Goal: Check status: Check status

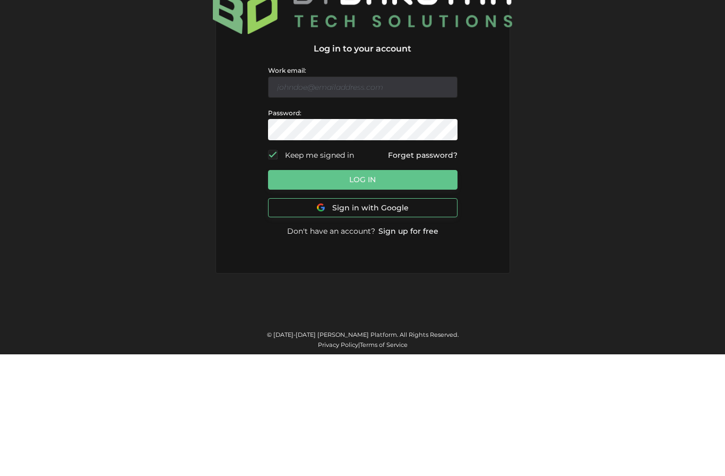
scroll to position [38, 0]
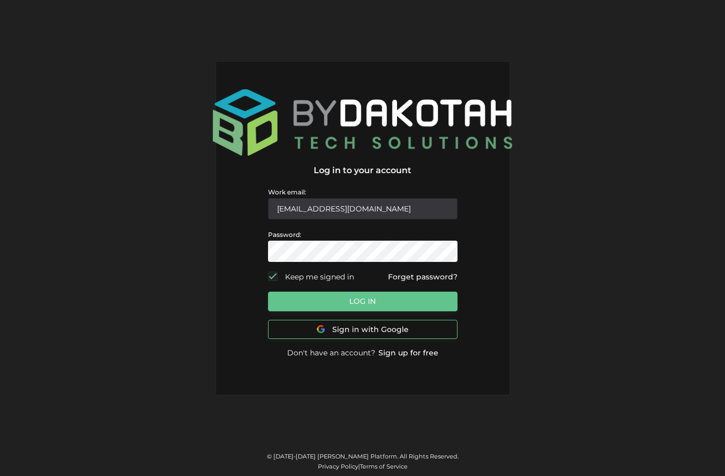
type input "[EMAIL_ADDRESS][DOMAIN_NAME]"
click at [379, 291] on button "Log In" at bounding box center [363, 301] width 190 height 20
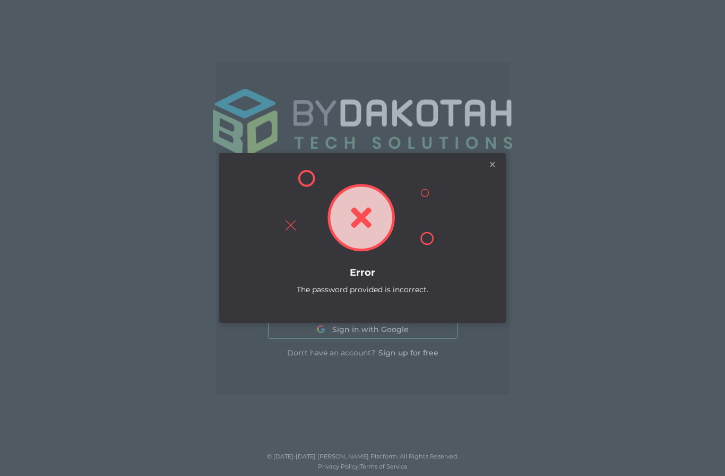
click at [490, 161] on div "×" at bounding box center [492, 166] width 11 height 11
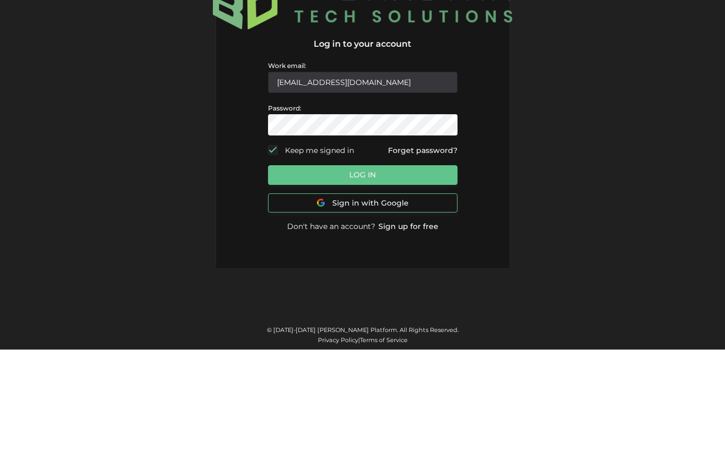
click at [414, 291] on button "Log In" at bounding box center [363, 301] width 190 height 20
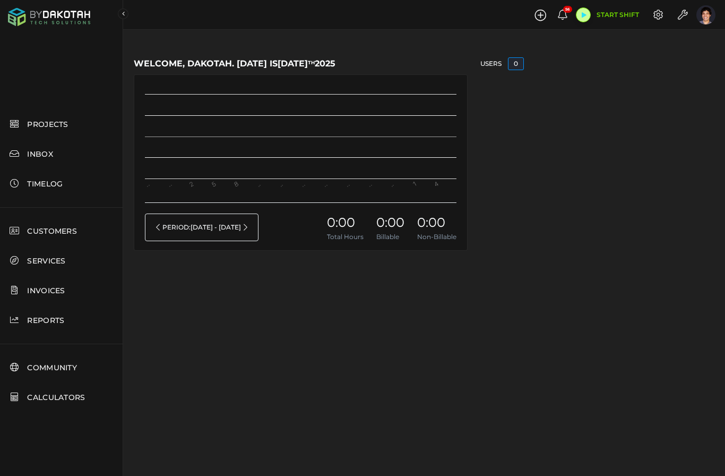
click at [63, 234] on span "CUSTOMERS" at bounding box center [52, 231] width 50 height 10
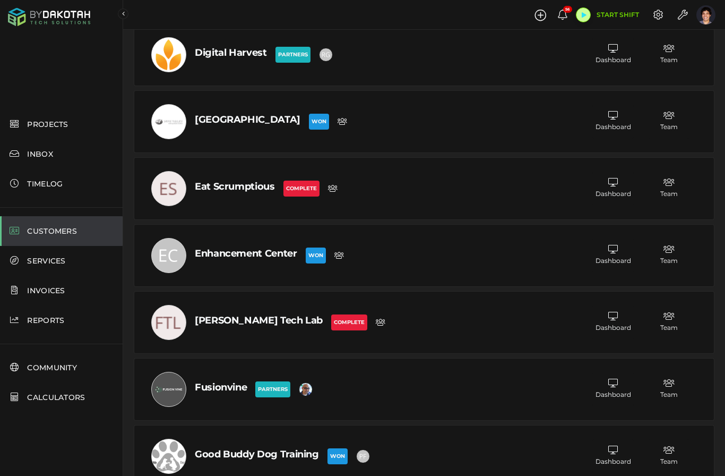
scroll to position [1477, 0]
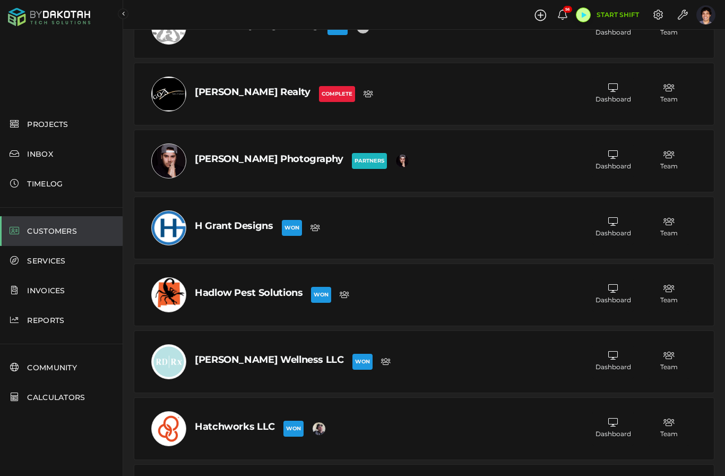
click at [170, 375] on div at bounding box center [168, 361] width 35 height 35
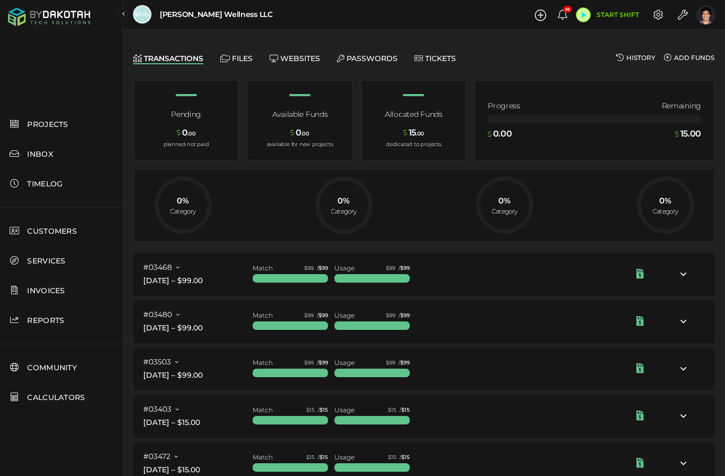
click at [147, 14] on div at bounding box center [142, 14] width 19 height 19
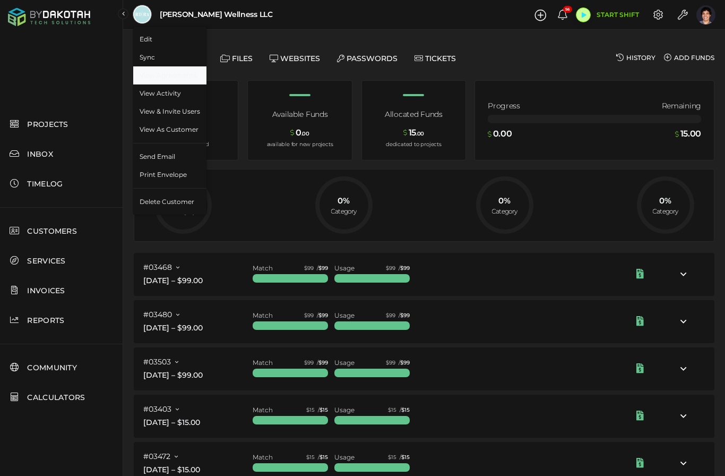
click at [181, 76] on link "View Agreements" at bounding box center [169, 75] width 73 height 18
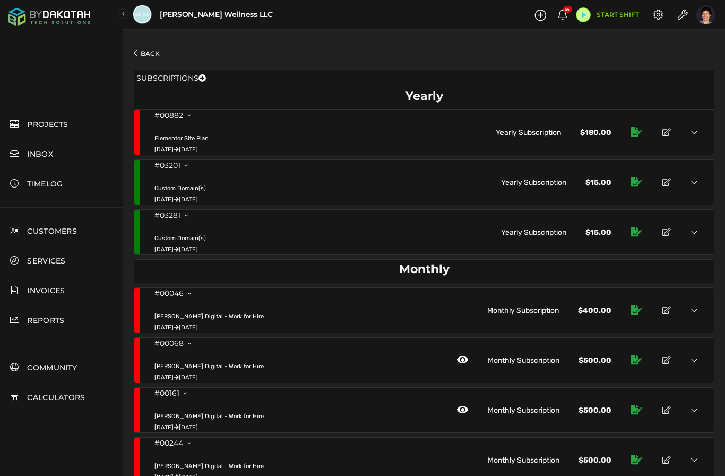
click at [155, 53] on link "Back" at bounding box center [147, 53] width 26 height 8
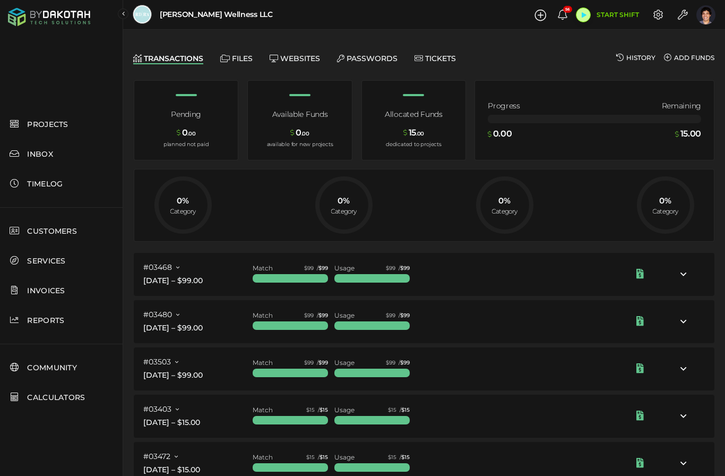
click at [133, 23] on span at bounding box center [142, 21] width 19 height 10
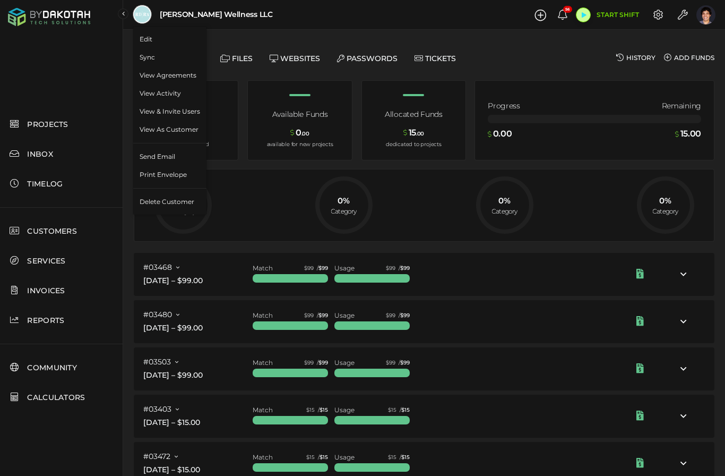
click at [548, 60] on div "History Add Funds" at bounding box center [424, 58] width 581 height 11
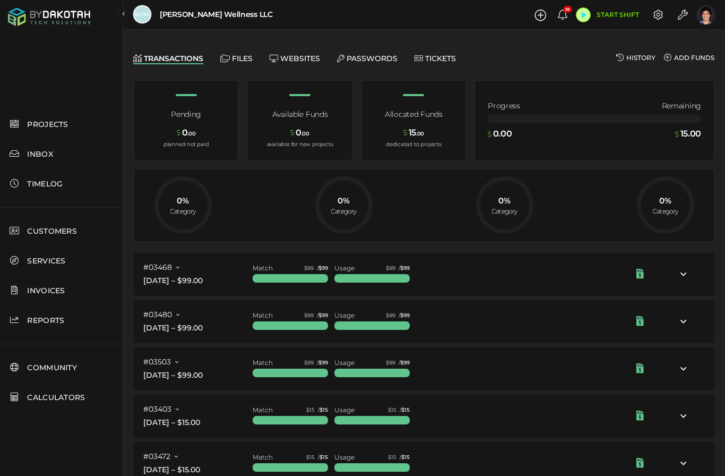
click at [648, 60] on link "History" at bounding box center [635, 58] width 39 height 11
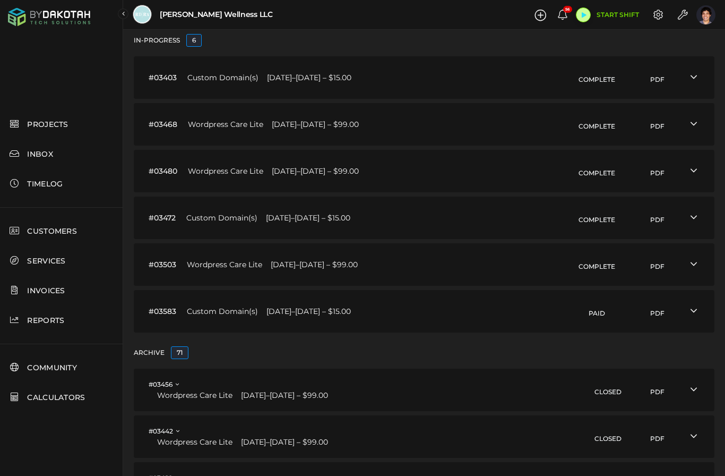
scroll to position [37, 0]
click at [464, 174] on div "#03480 Wordpress Care Lite [DATE]–[DATE] – $99.00 Complete PDF" at bounding box center [424, 169] width 581 height 42
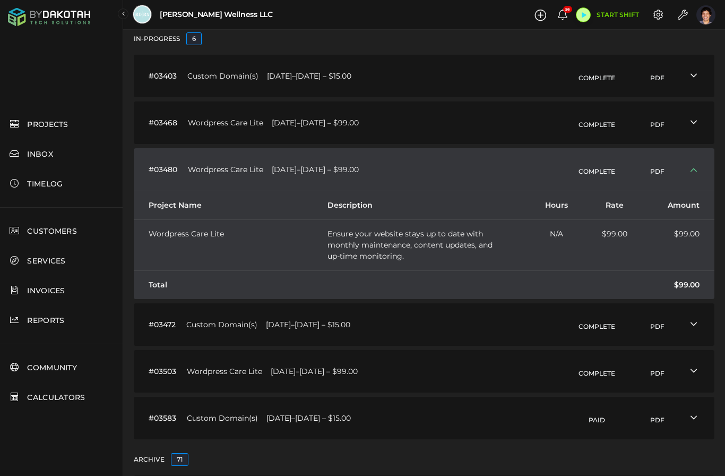
click at [459, 171] on div "#03480 Wordpress Care Lite [DATE]–[DATE] – $99.00 Complete PDF" at bounding box center [424, 169] width 581 height 42
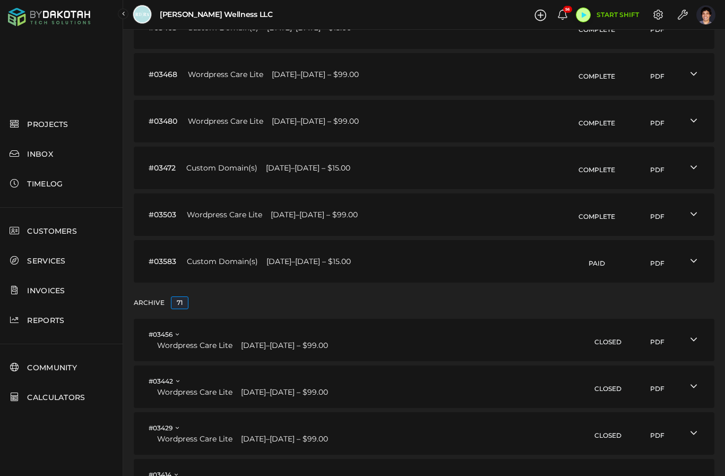
scroll to position [4, 0]
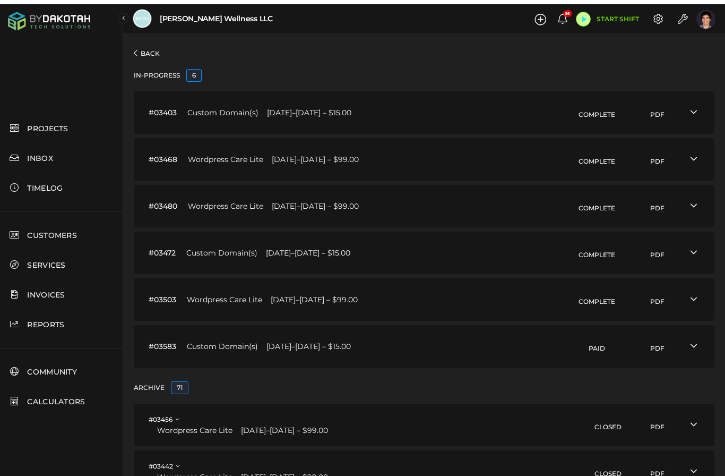
click at [154, 53] on link "Back" at bounding box center [147, 49] width 26 height 8
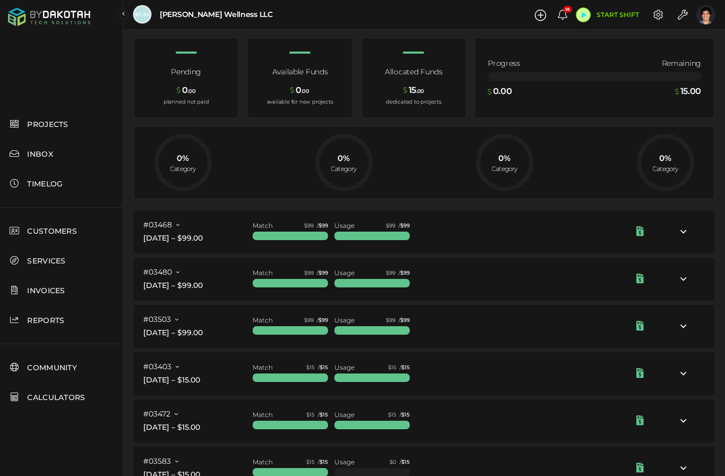
scroll to position [43, 0]
click at [497, 238] on div at bounding box center [552, 231] width 273 height 43
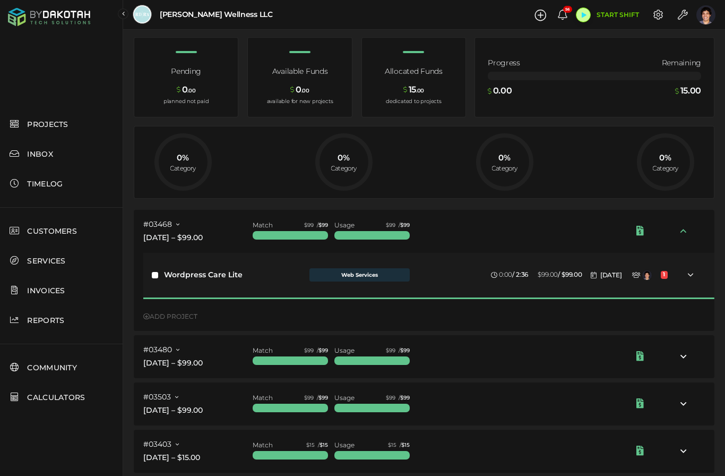
click at [524, 226] on div at bounding box center [552, 231] width 273 height 43
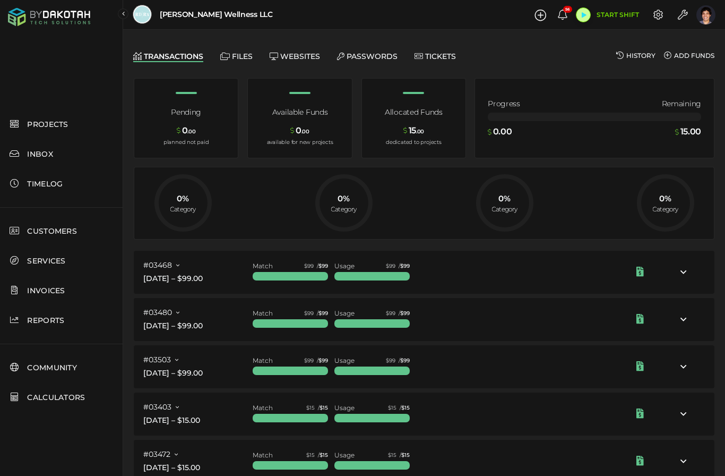
scroll to position [0, 0]
